Goal: Information Seeking & Learning: Learn about a topic

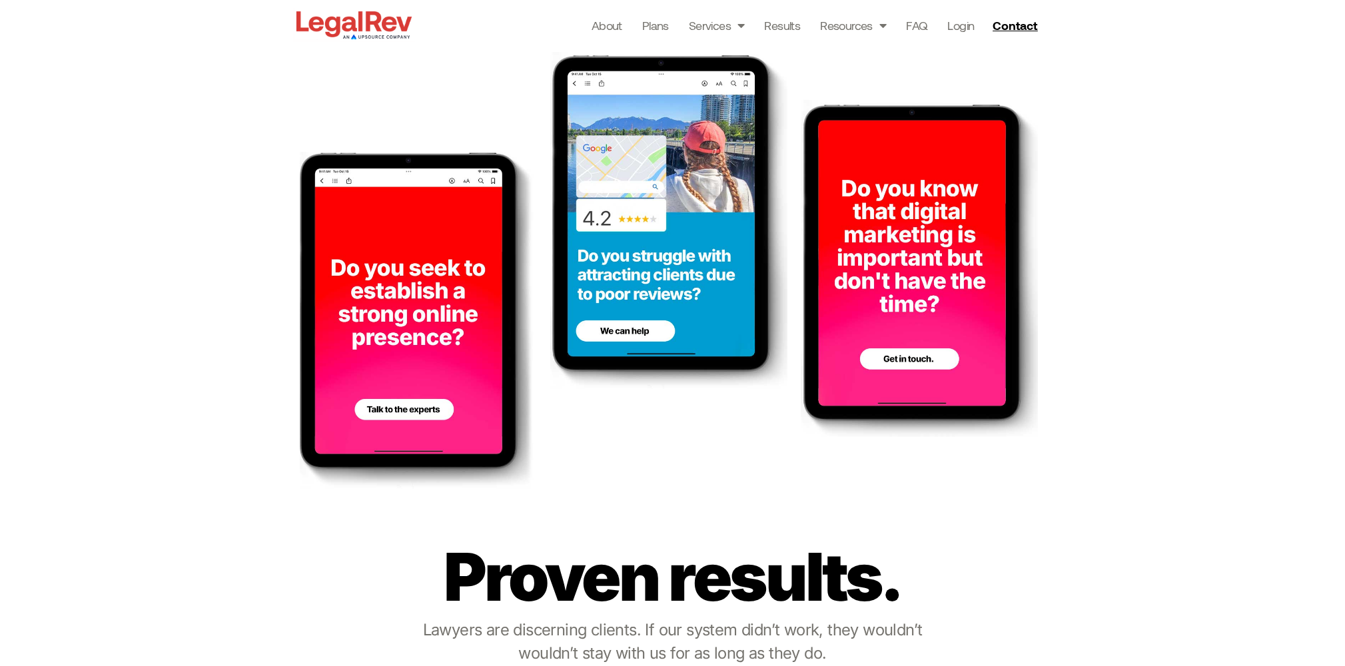
scroll to position [768, 0]
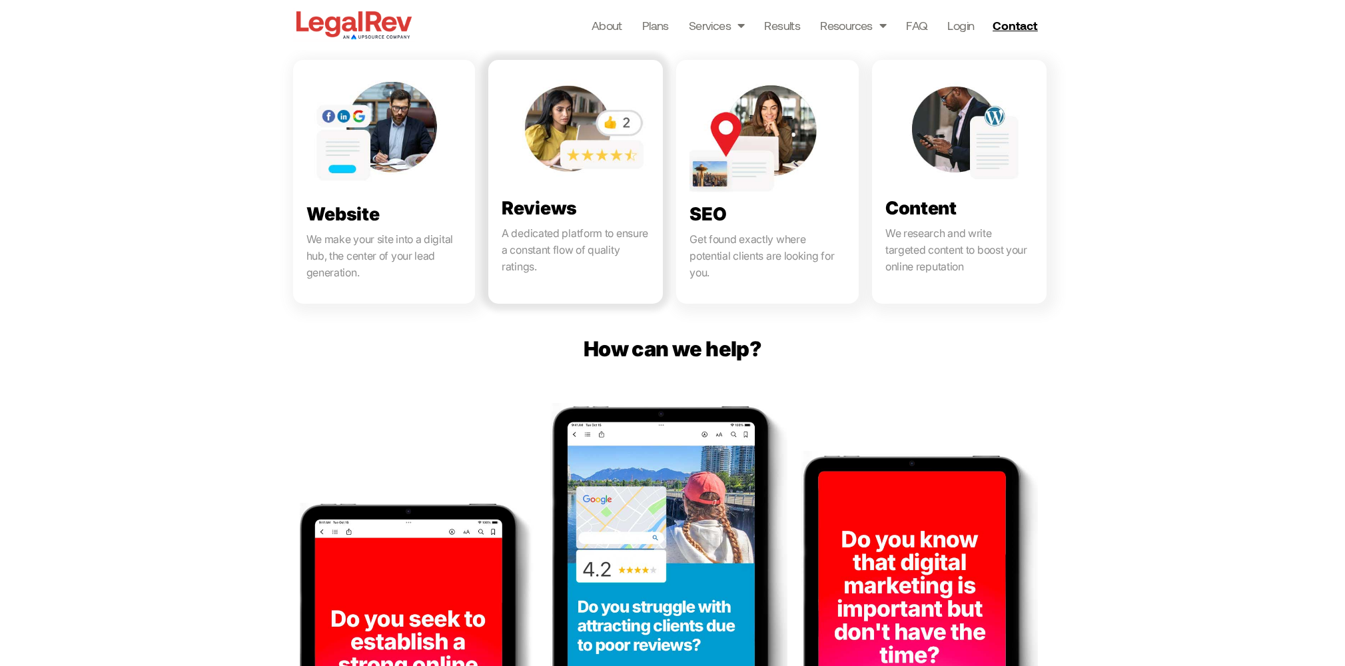
click at [543, 240] on link at bounding box center [575, 182] width 174 height 244
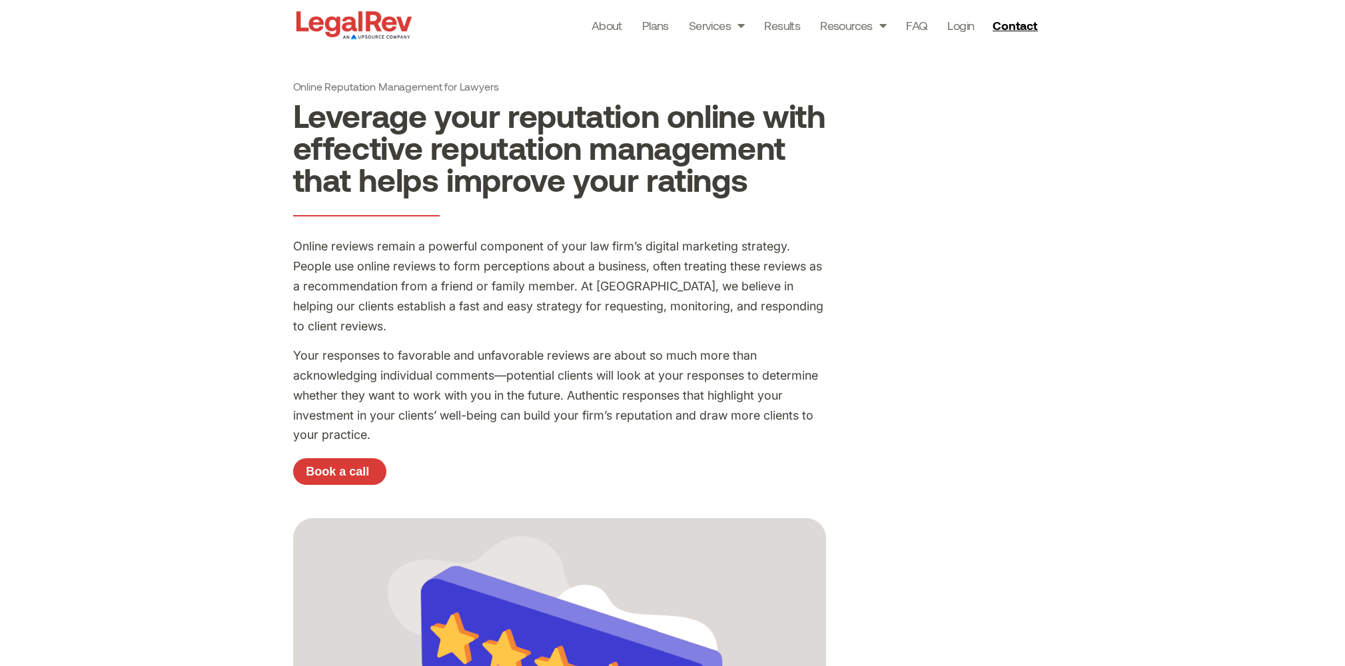
click at [359, 27] on img at bounding box center [354, 25] width 122 height 34
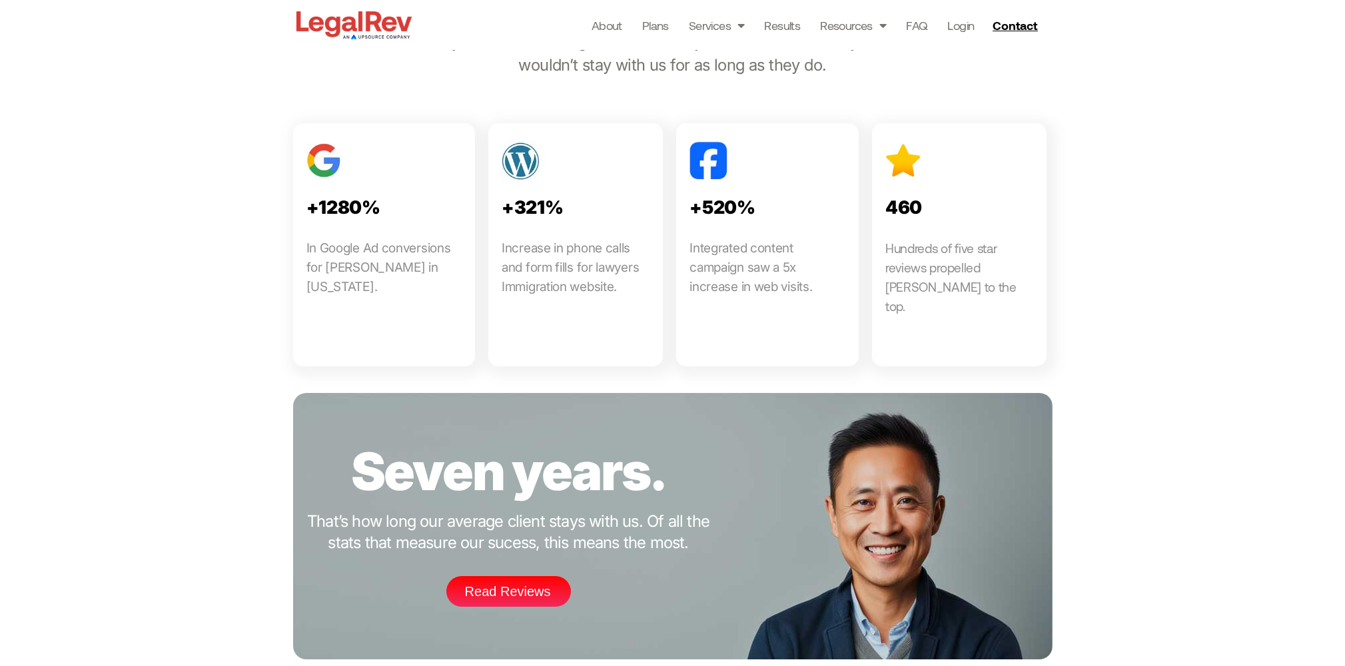
scroll to position [1720, 0]
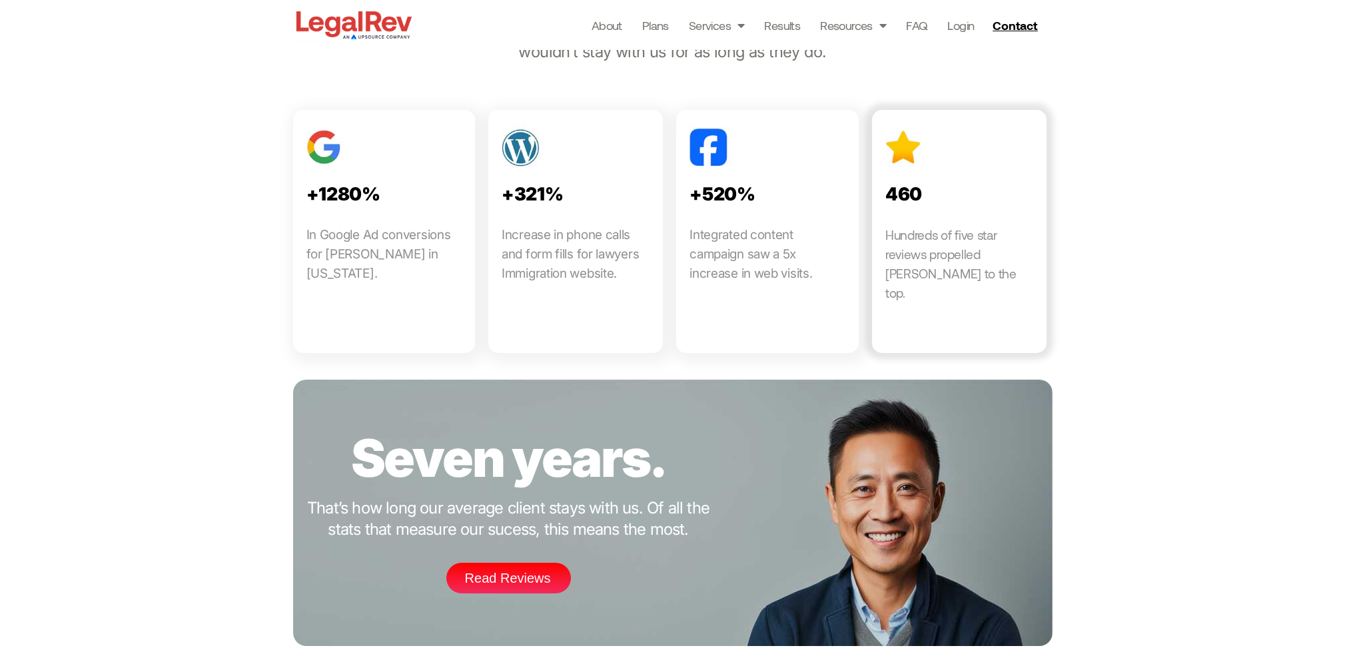
click at [912, 210] on link at bounding box center [959, 231] width 174 height 243
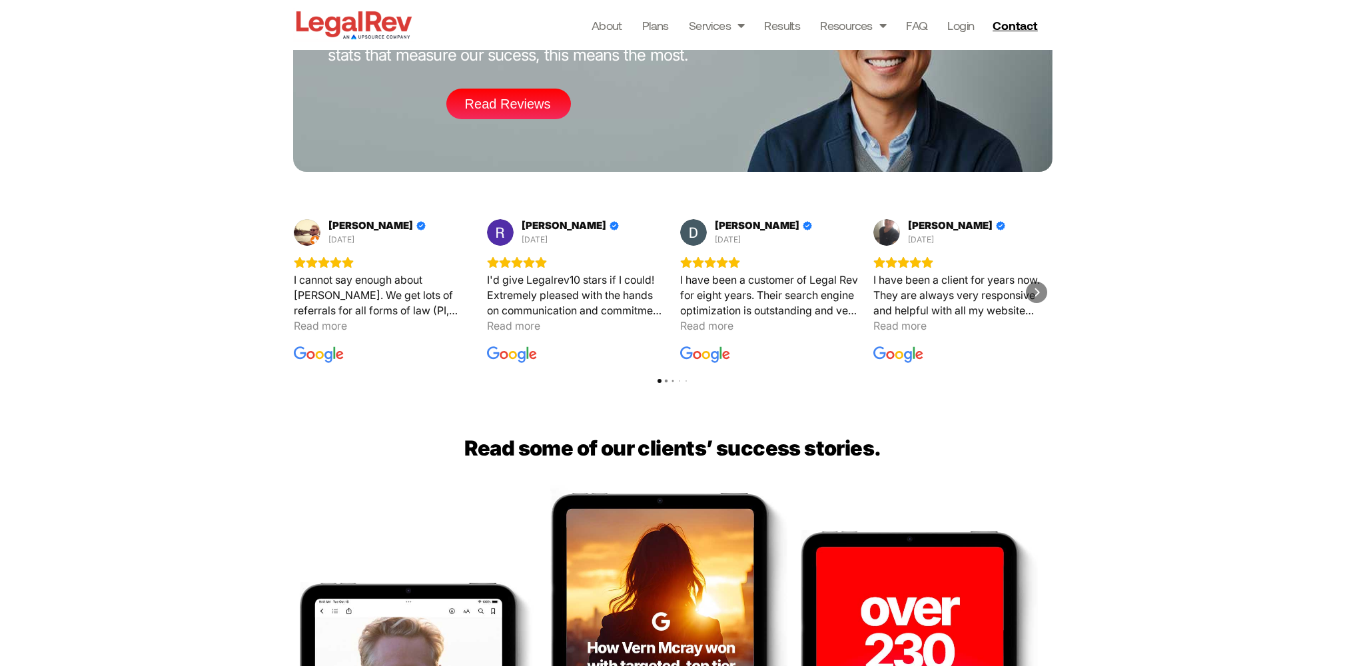
scroll to position [2043, 0]
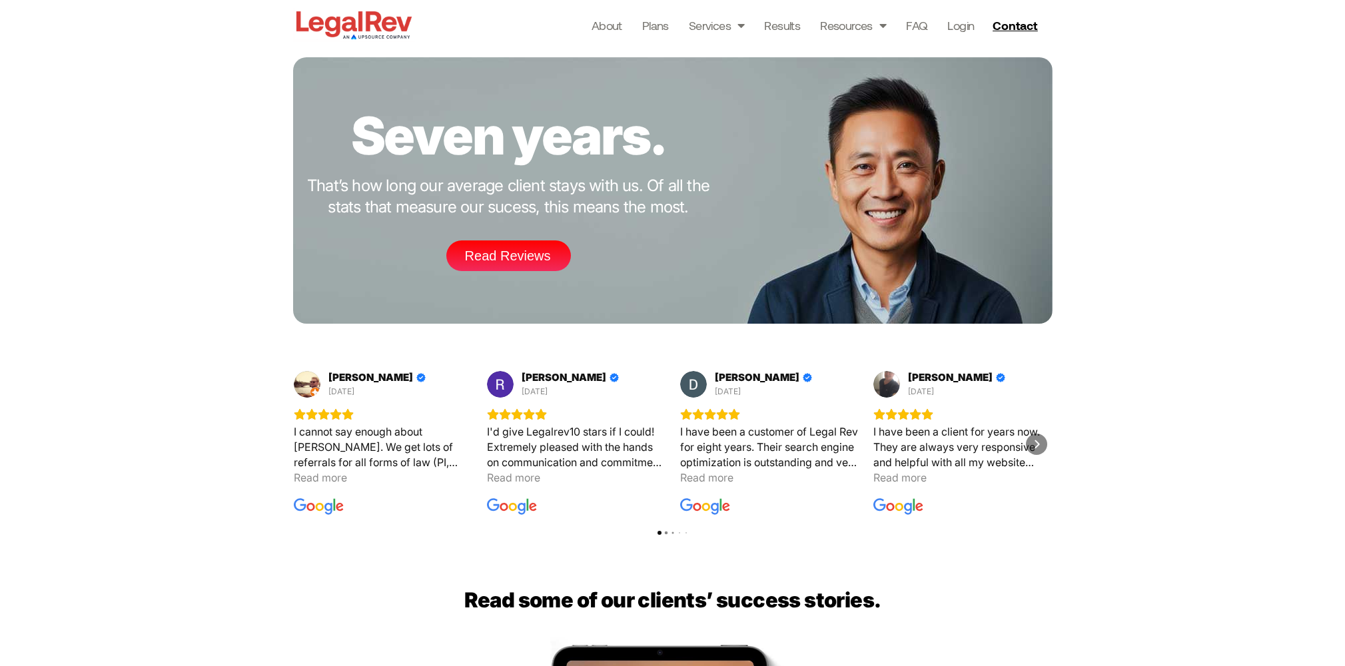
click at [653, 418] on div "Rating: 5.0 out of 5" at bounding box center [576, 414] width 178 height 12
click at [1032, 448] on icon "Next" at bounding box center [1036, 444] width 11 height 11
click at [914, 439] on div "I recently worked with [PERSON_NAME] for the development of my law firm's websi…" at bounding box center [962, 447] width 178 height 46
click at [914, 438] on div "I recently worked with [PERSON_NAME] for the development of my law firm's websi…" at bounding box center [962, 447] width 178 height 46
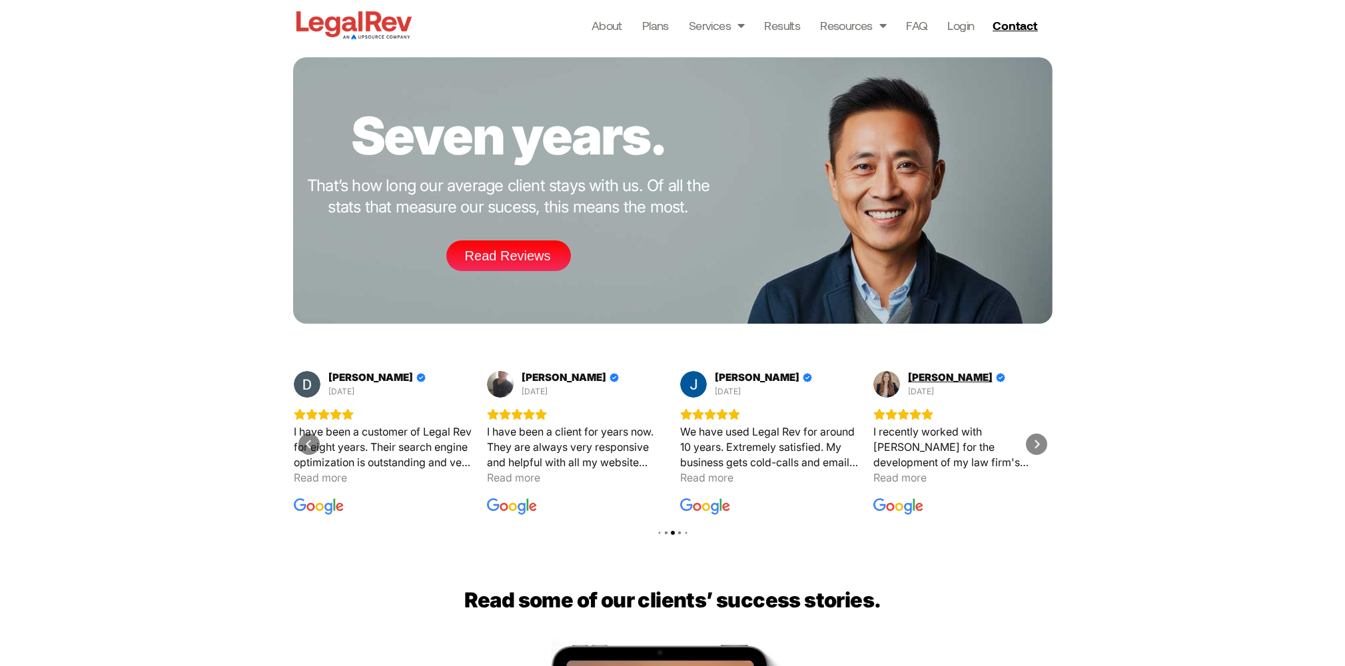
click at [951, 375] on span "[PERSON_NAME]" at bounding box center [950, 378] width 85 height 12
